Goal: Task Accomplishment & Management: Complete application form

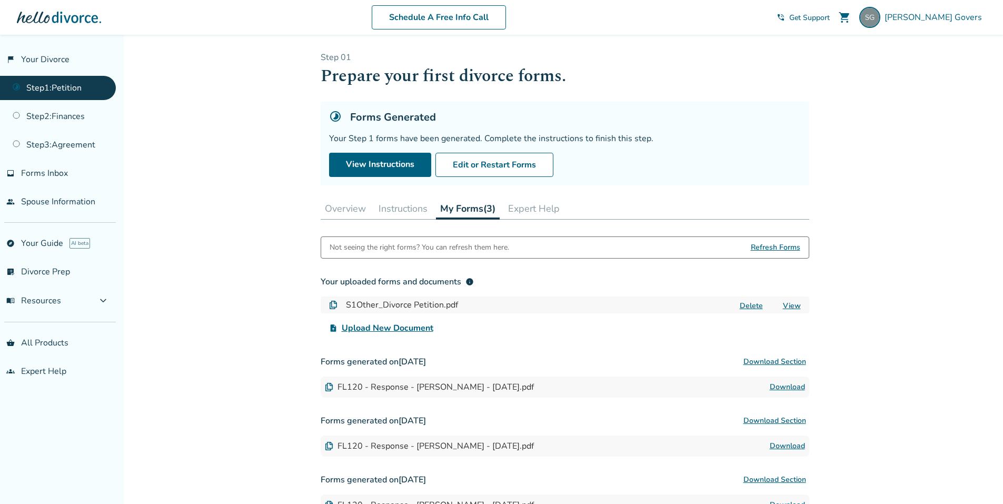
click at [777, 359] on button "Download Section" at bounding box center [774, 361] width 69 height 21
click at [795, 361] on button "Download Section" at bounding box center [774, 361] width 69 height 21
click at [773, 100] on div "Step 0 1 Prepare your first divorce forms. Forms Generated Your Step 1 forms ha…" at bounding box center [565, 119] width 489 height 134
click at [774, 356] on button "Download Section" at bounding box center [774, 361] width 69 height 21
drag, startPoint x: 772, startPoint y: 361, endPoint x: 773, endPoint y: 355, distance: 6.4
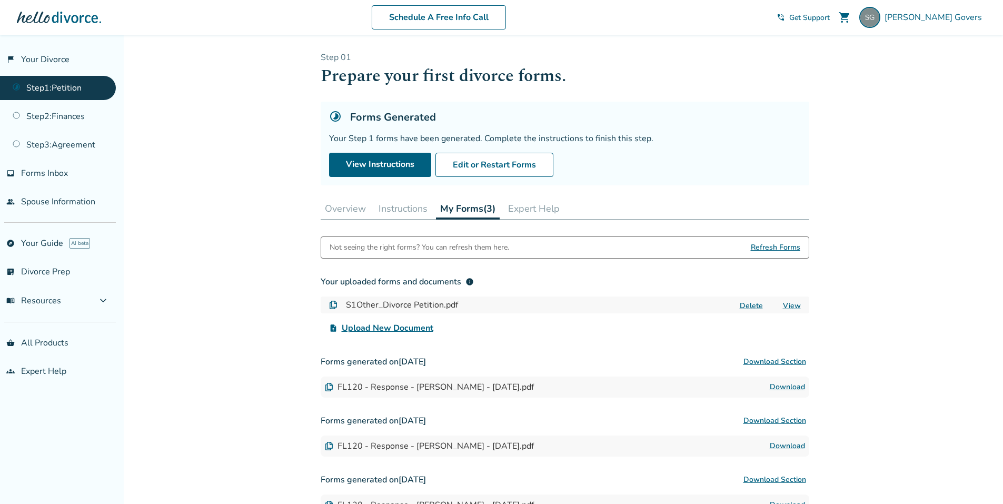
click at [773, 355] on button "Download Section" at bounding box center [774, 361] width 69 height 21
click at [758, 364] on button "Download Section" at bounding box center [774, 361] width 69 height 21
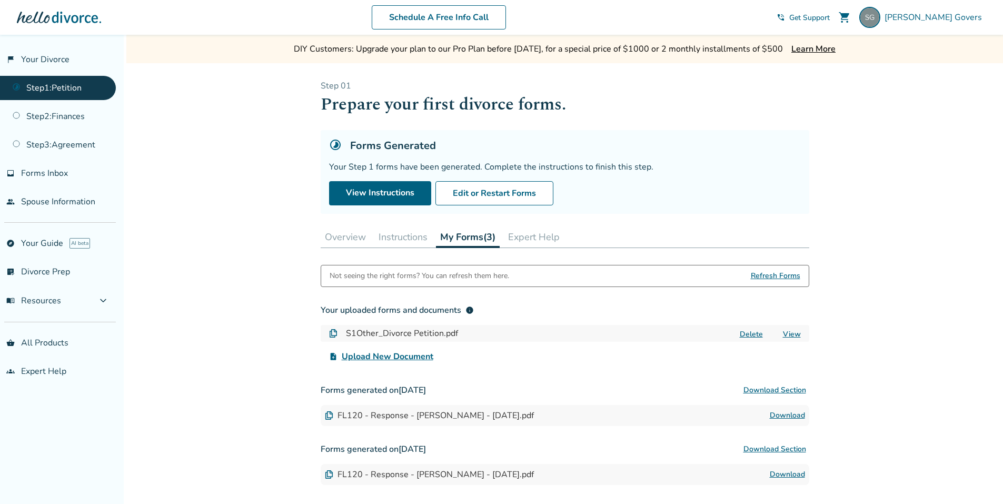
click at [767, 391] on button "Download Section" at bounding box center [774, 390] width 69 height 21
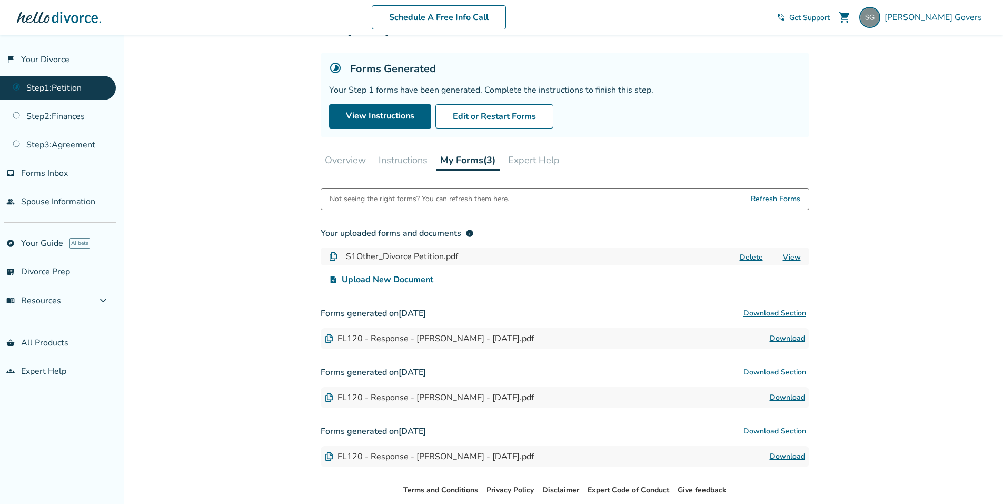
scroll to position [25, 0]
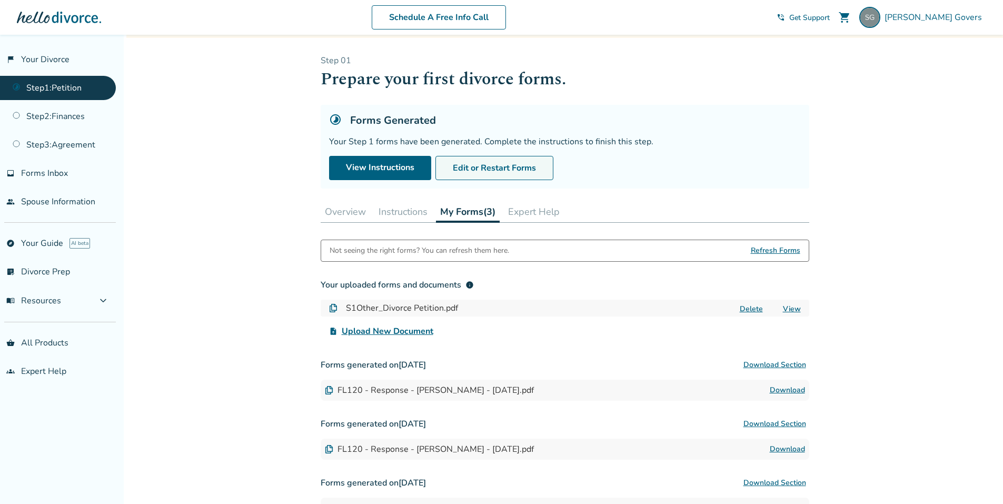
click at [507, 165] on button "Edit or Restart Forms" at bounding box center [495, 168] width 118 height 24
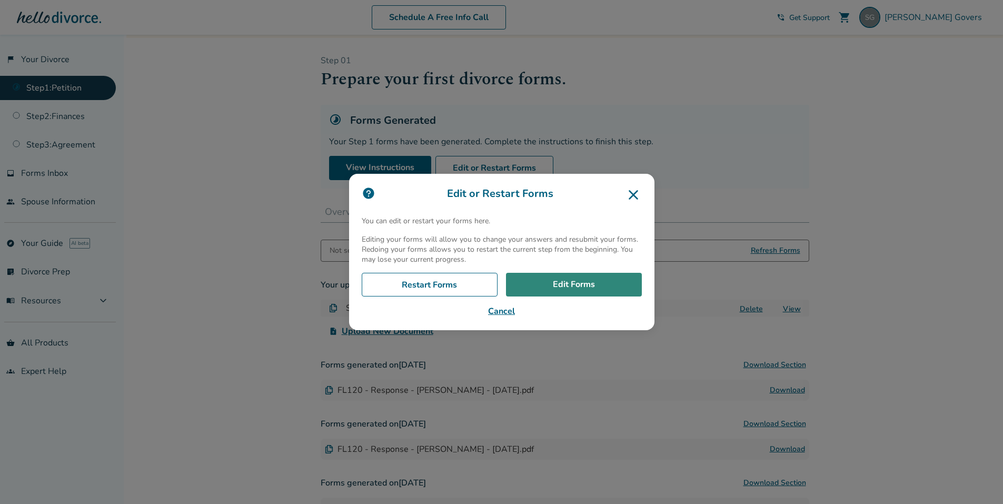
click at [589, 282] on link "Edit Forms" at bounding box center [574, 285] width 136 height 24
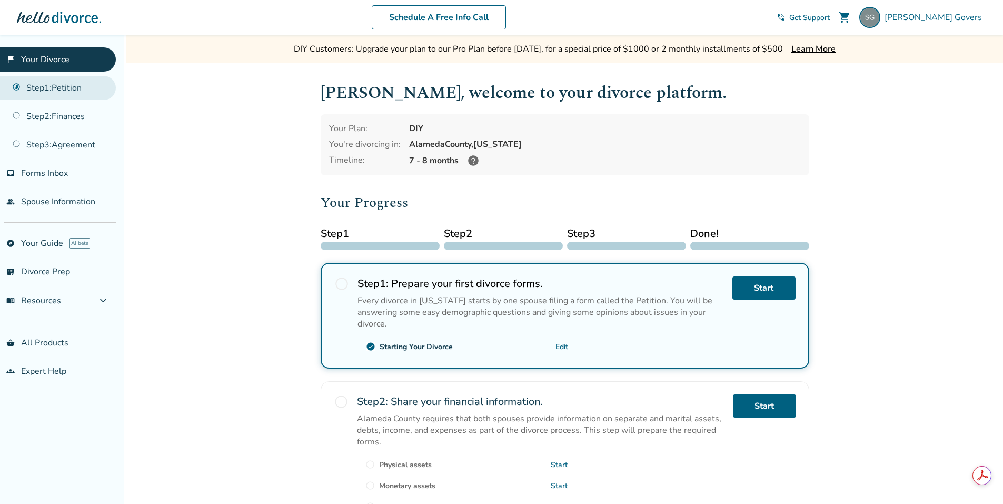
click at [72, 90] on link "Step 1 : Petition" at bounding box center [58, 88] width 116 height 24
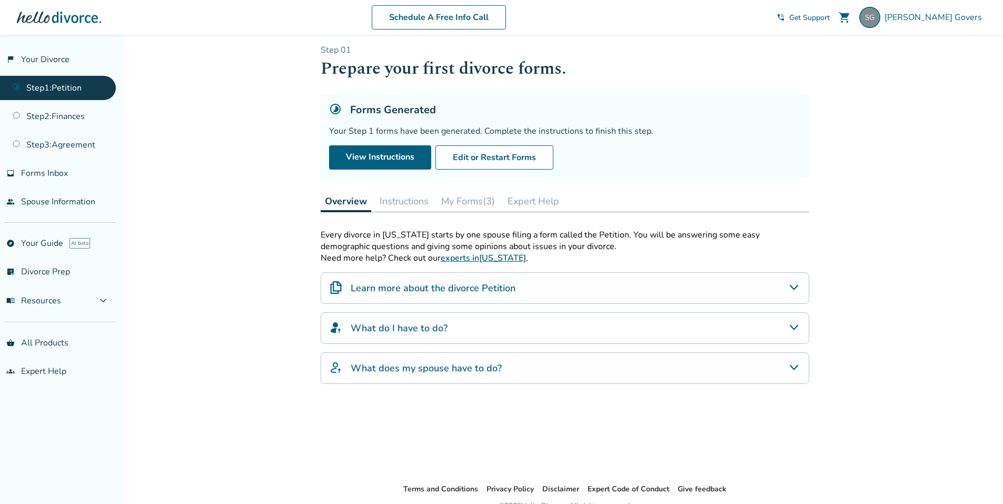
scroll to position [88, 0]
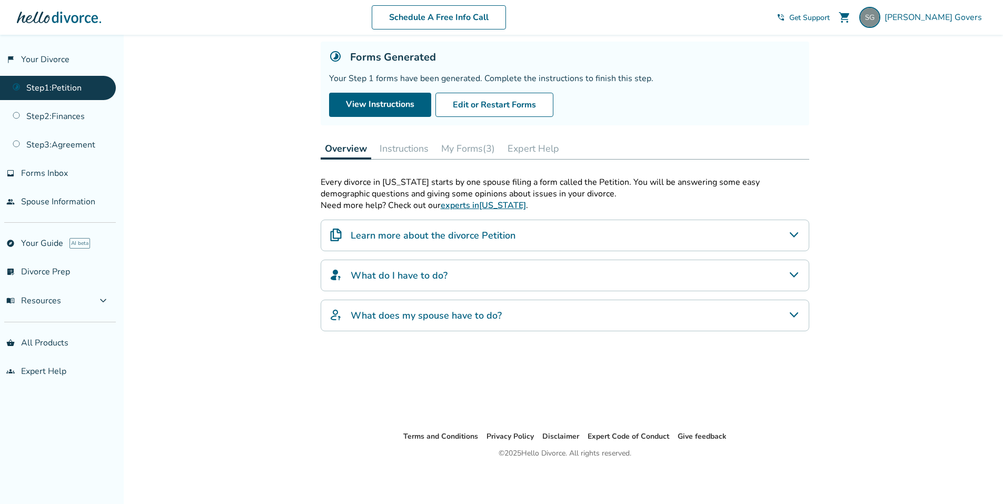
click at [408, 149] on button "Instructions" at bounding box center [404, 148] width 57 height 21
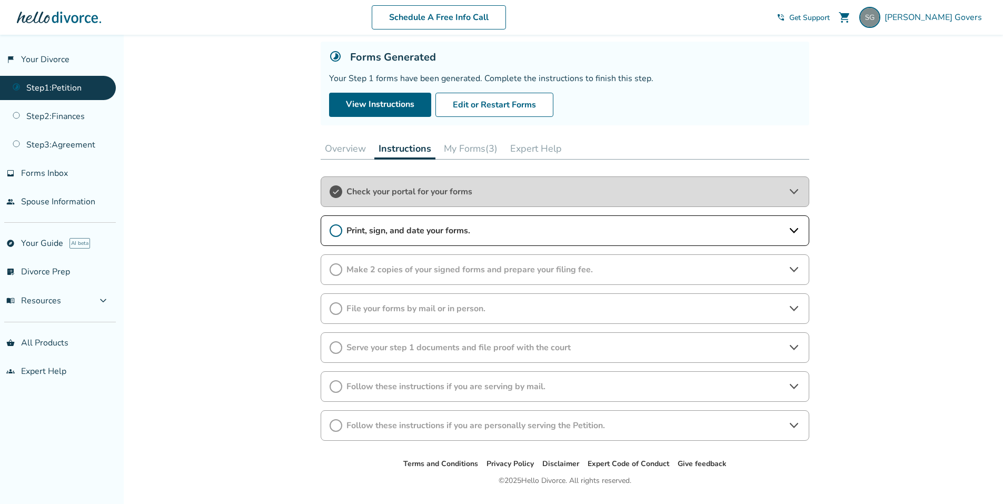
click at [557, 228] on span "Print, sign, and date your forms." at bounding box center [565, 231] width 437 height 12
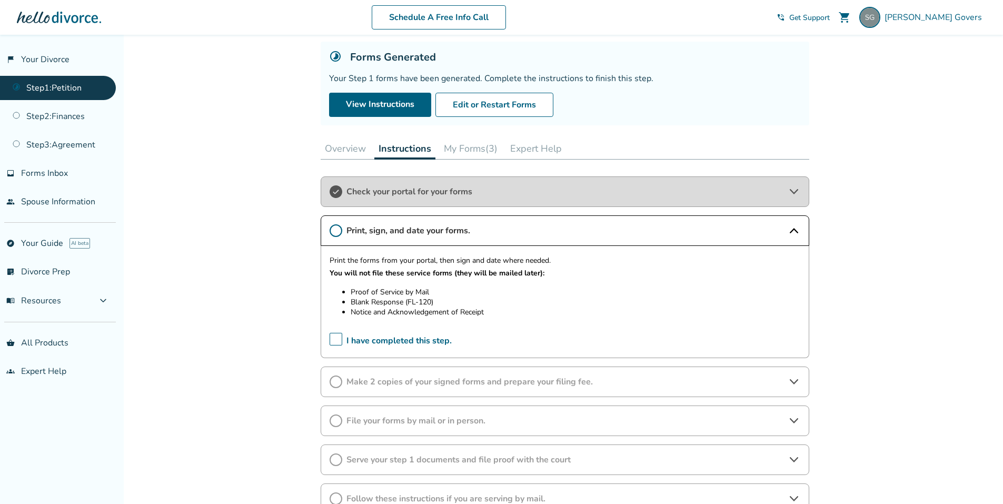
click at [463, 378] on span "Make 2 copies of your signed forms and prepare your filing fee." at bounding box center [565, 382] width 437 height 12
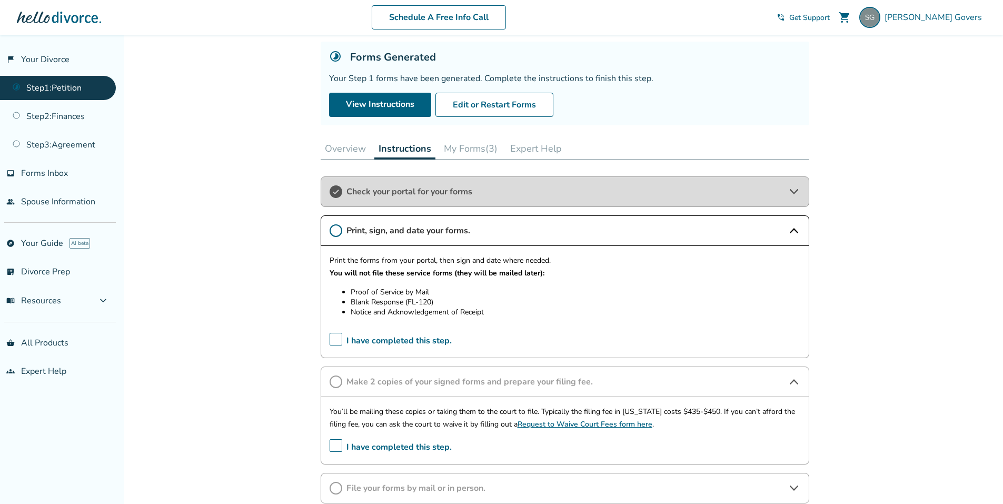
click at [335, 228] on icon at bounding box center [336, 230] width 13 height 13
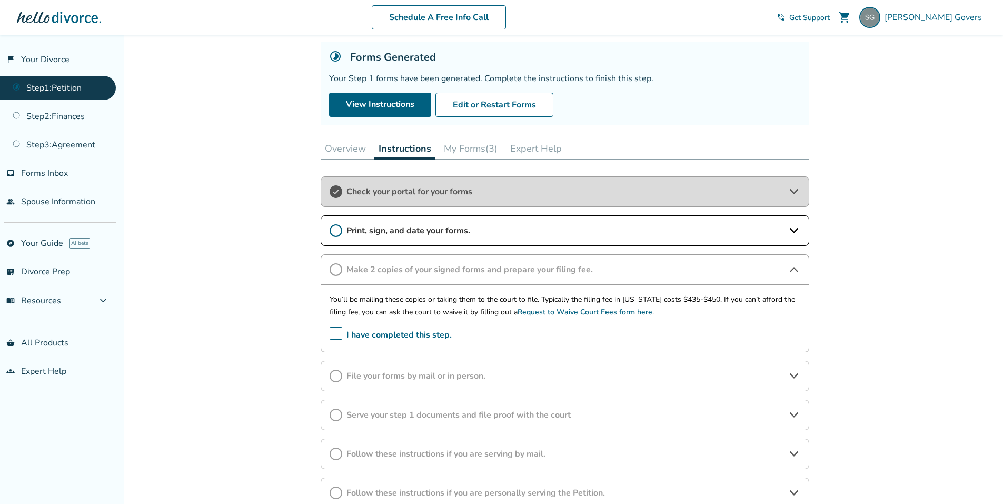
click at [335, 333] on span "I have completed this step." at bounding box center [391, 335] width 122 height 16
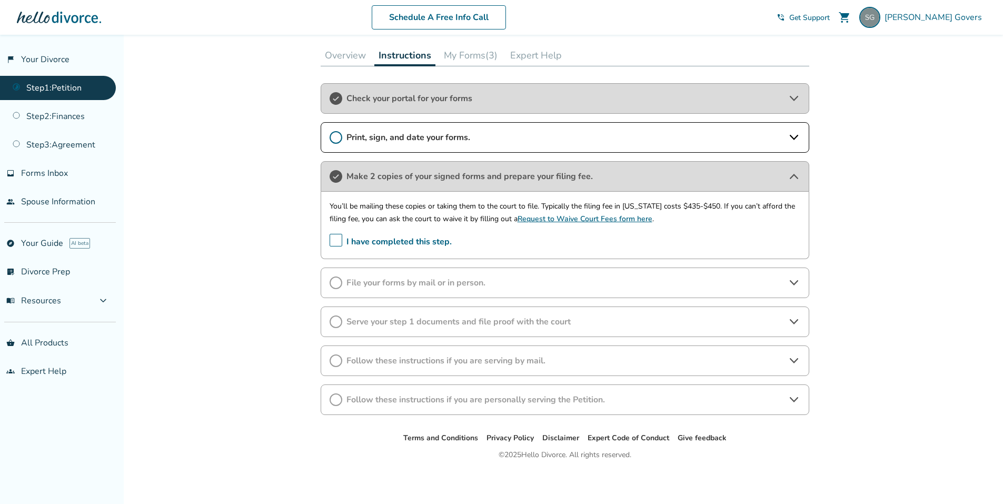
scroll to position [183, 0]
click at [520, 280] on span "File your forms by mail or in person." at bounding box center [565, 281] width 437 height 12
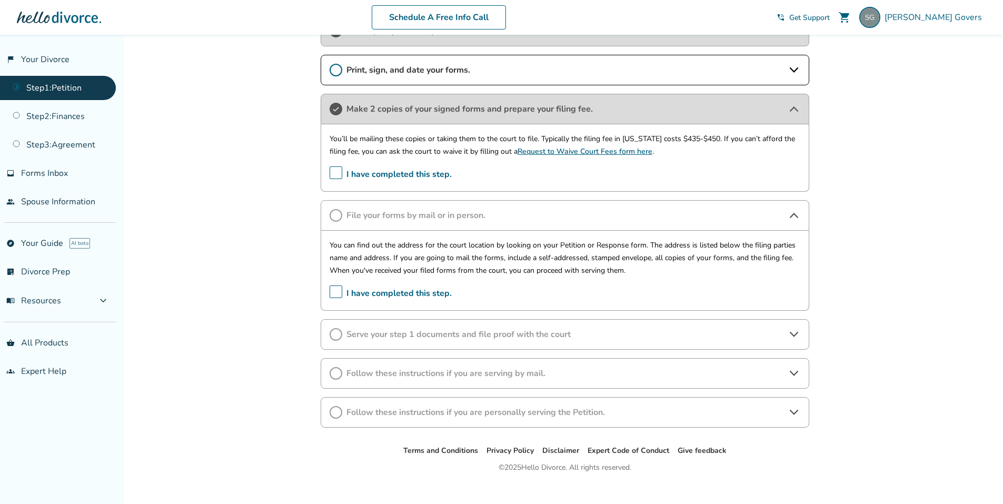
scroll to position [263, 0]
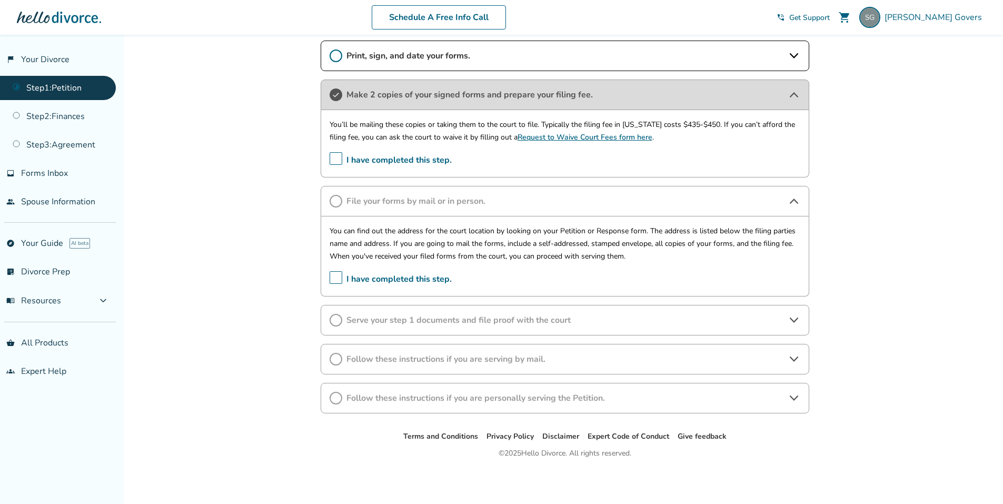
click at [508, 353] on span "Follow these instructions if you are serving by mail." at bounding box center [565, 359] width 437 height 12
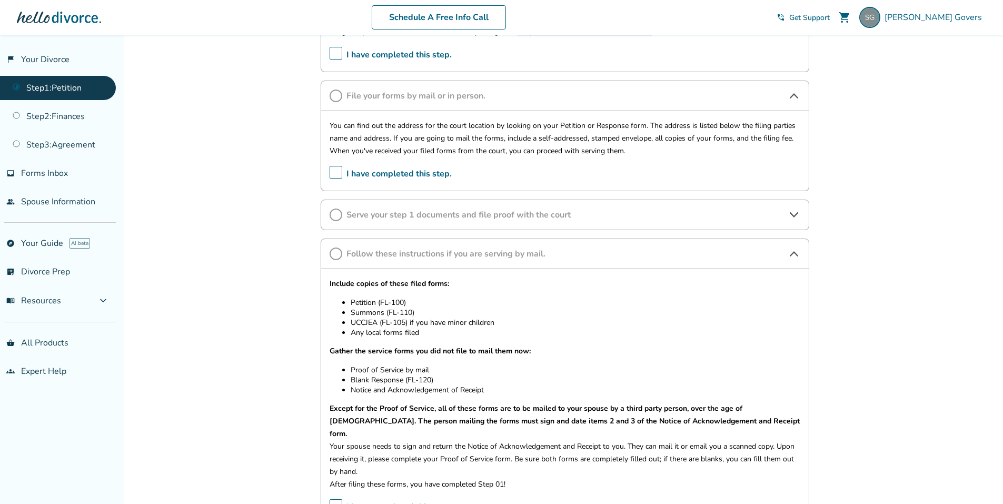
click at [456, 249] on span "Follow these instructions if you are serving by mail." at bounding box center [565, 254] width 437 height 12
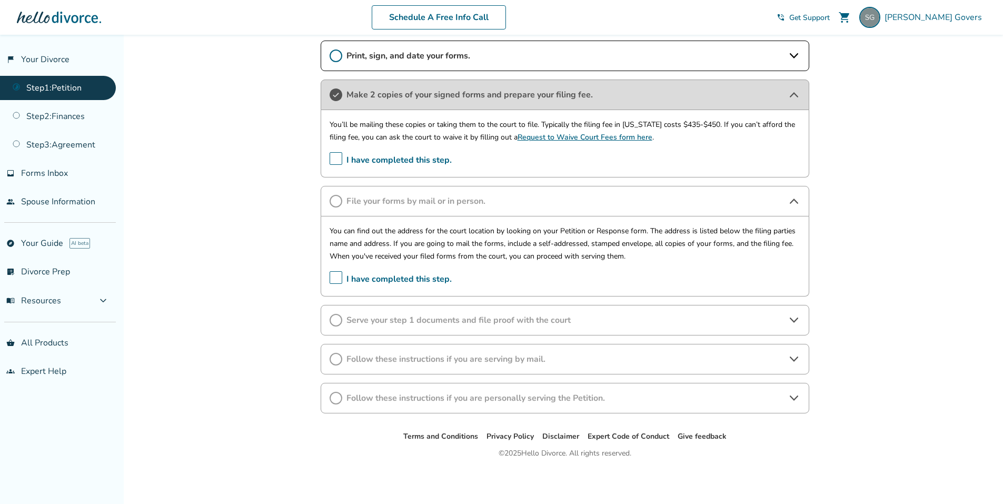
click at [467, 399] on span "Follow these instructions if you are personally serving the Petition." at bounding box center [565, 398] width 437 height 12
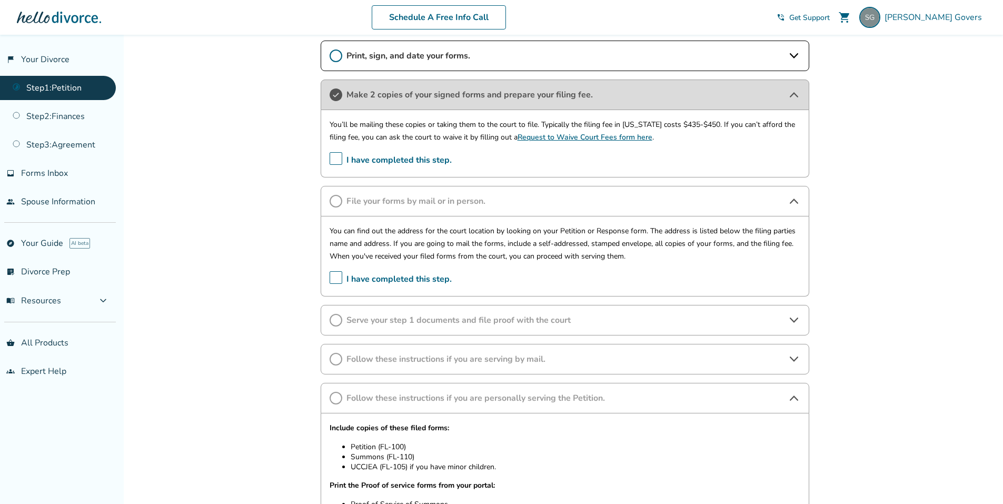
scroll to position [369, 0]
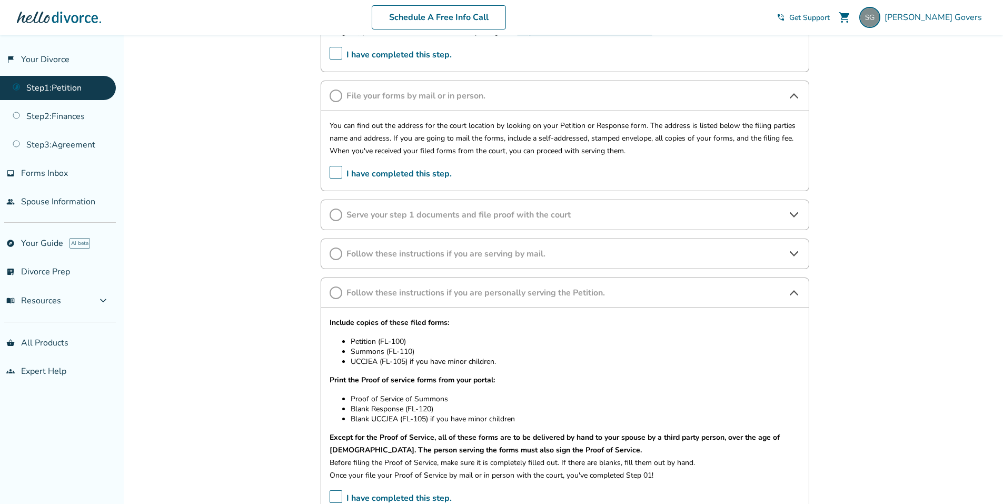
click at [334, 174] on span "I have completed this step." at bounding box center [391, 174] width 122 height 16
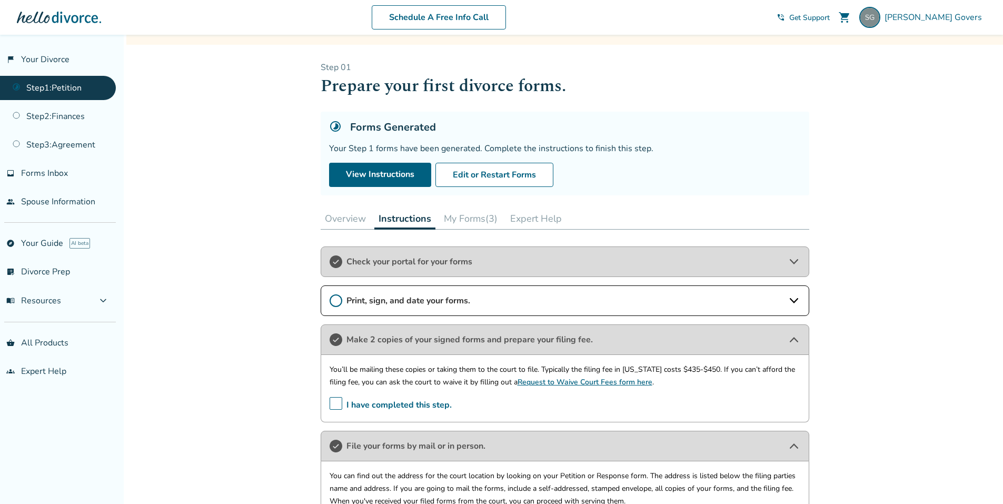
scroll to position [0, 0]
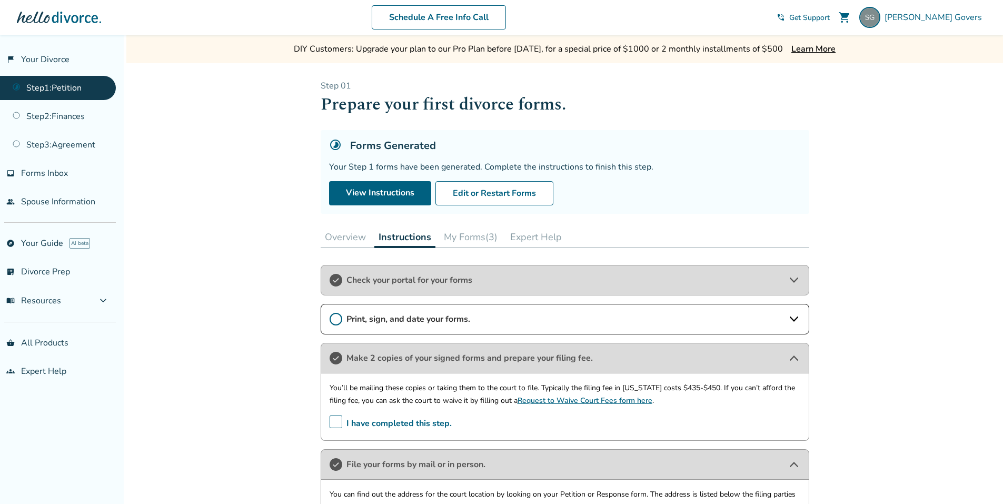
click at [331, 238] on button "Overview" at bounding box center [346, 236] width 50 height 21
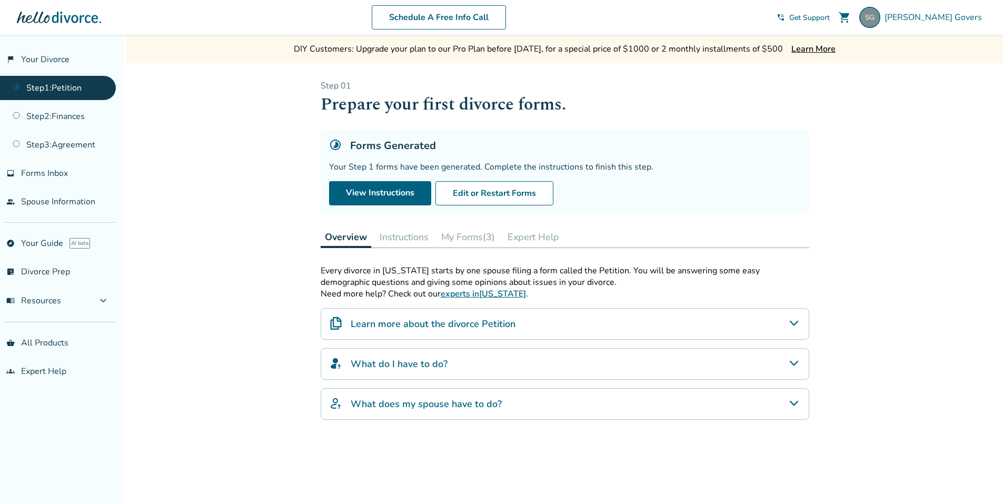
click at [402, 239] on button "Instructions" at bounding box center [404, 236] width 57 height 21
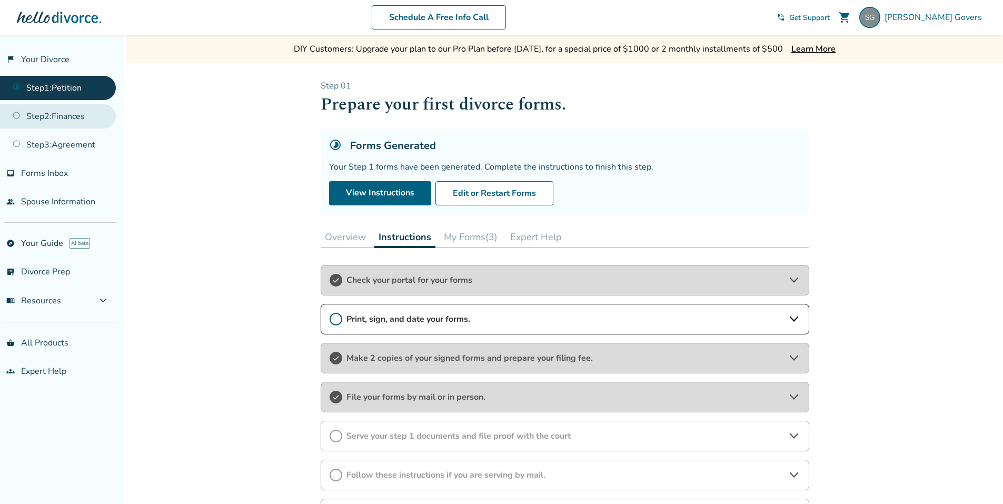
click at [70, 116] on link "Step 2 : Finances" at bounding box center [58, 116] width 116 height 24
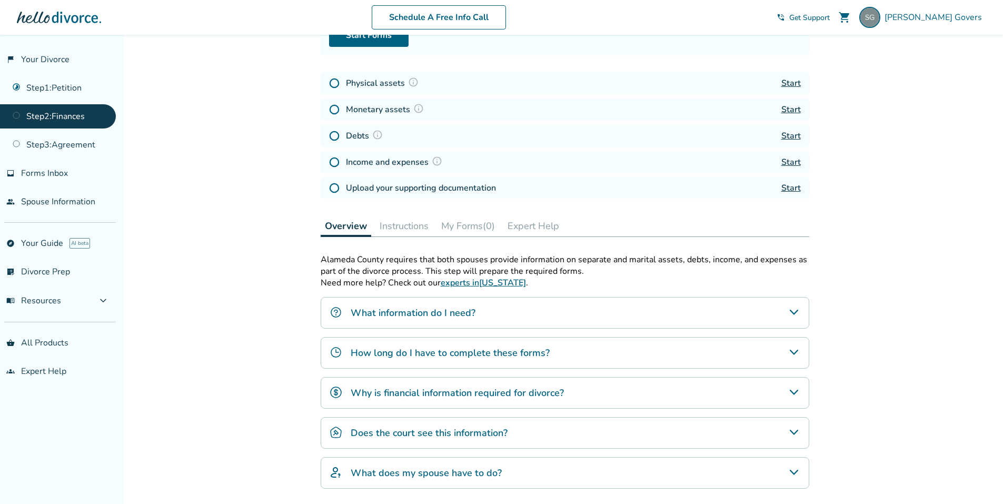
scroll to position [158, 0]
click at [721, 351] on div "How long do I have to complete these forms?" at bounding box center [565, 353] width 489 height 32
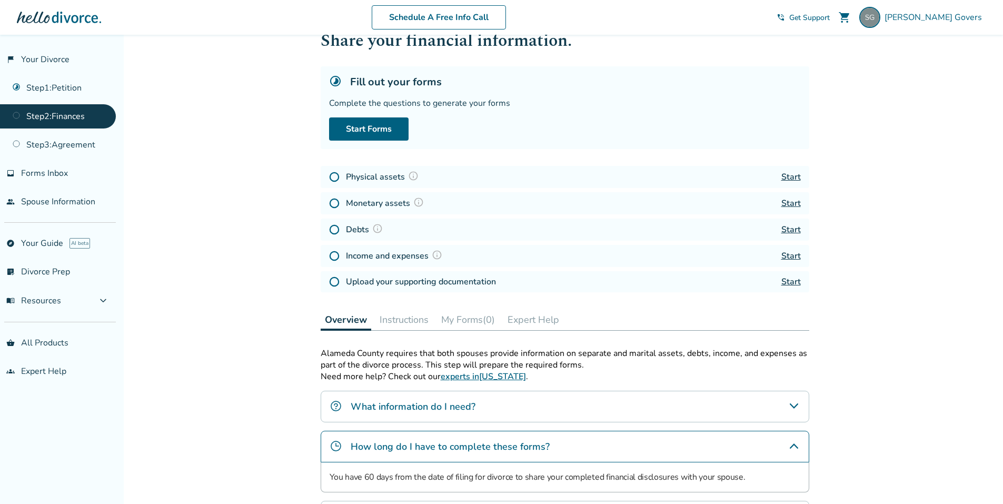
scroll to position [0, 0]
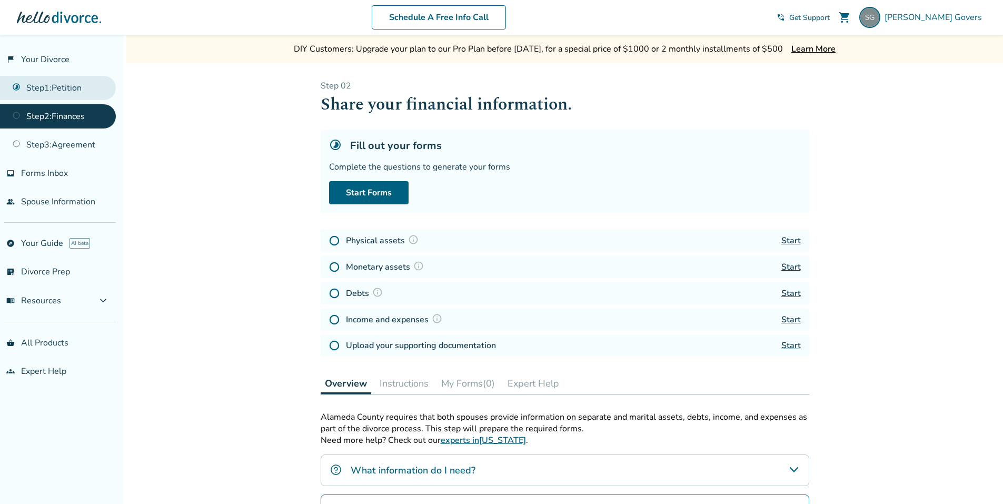
click at [50, 84] on link "Step 1 : Petition" at bounding box center [58, 88] width 116 height 24
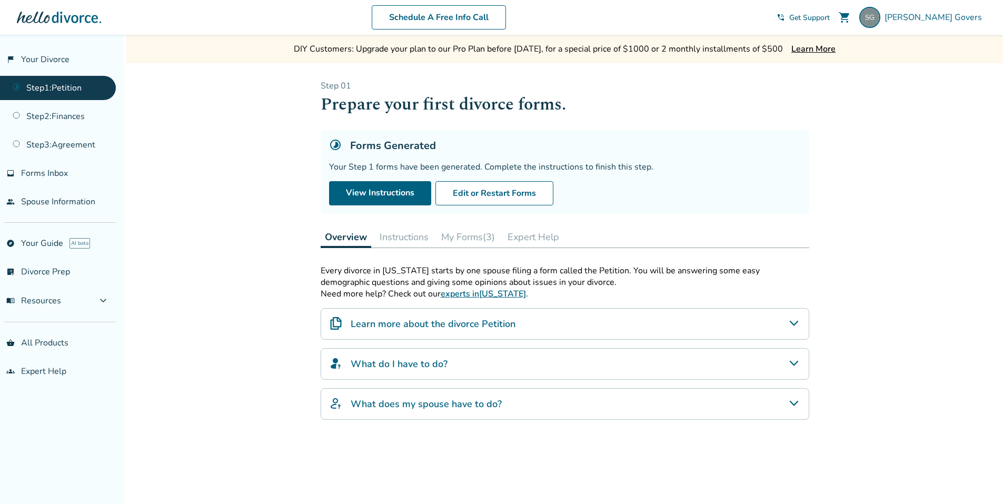
click at [411, 233] on button "Instructions" at bounding box center [404, 236] width 57 height 21
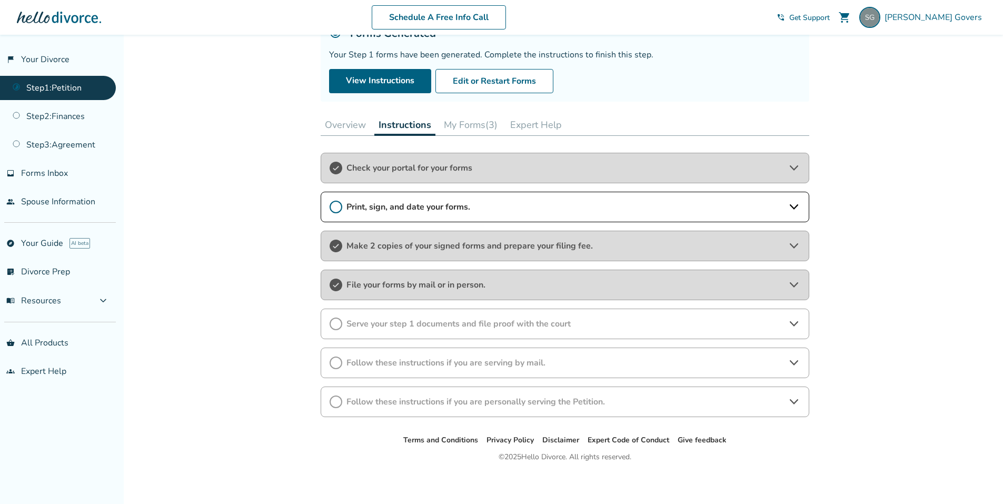
scroll to position [116, 0]
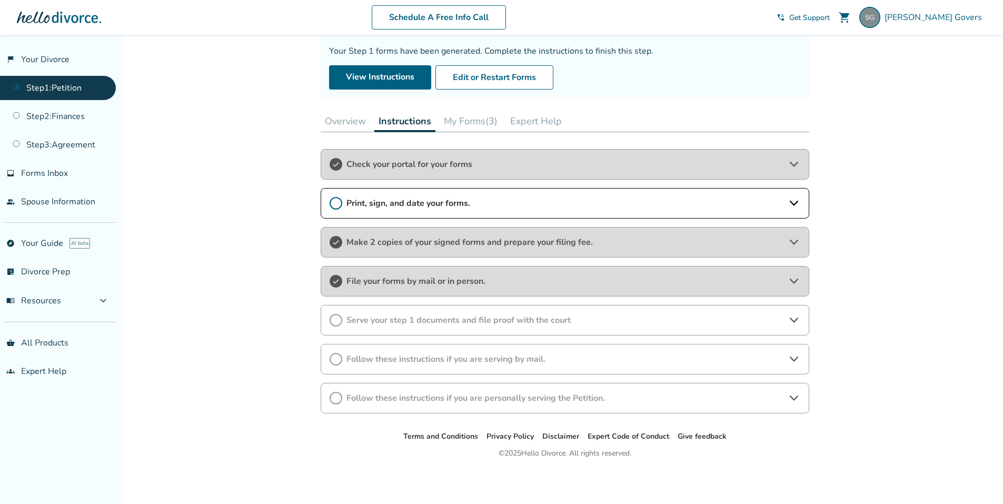
click at [517, 403] on span "Follow these instructions if you are personally serving the Petition." at bounding box center [565, 398] width 437 height 12
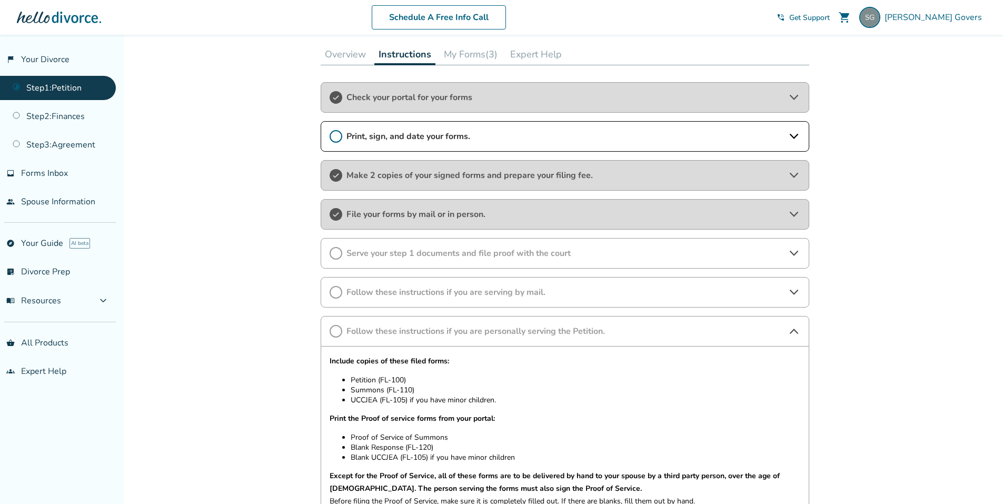
scroll to position [0, 0]
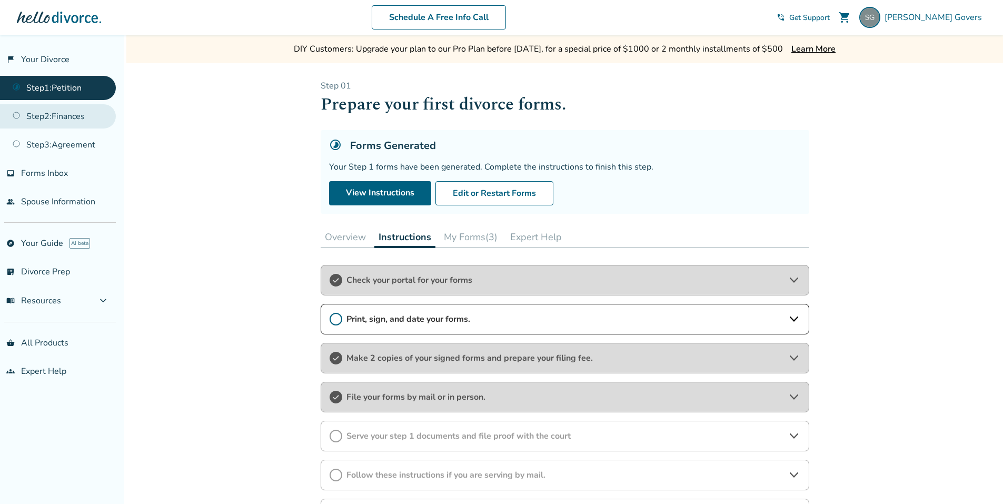
click at [54, 119] on link "Step 2 : Finances" at bounding box center [58, 116] width 116 height 24
